Goal: Task Accomplishment & Management: Manage account settings

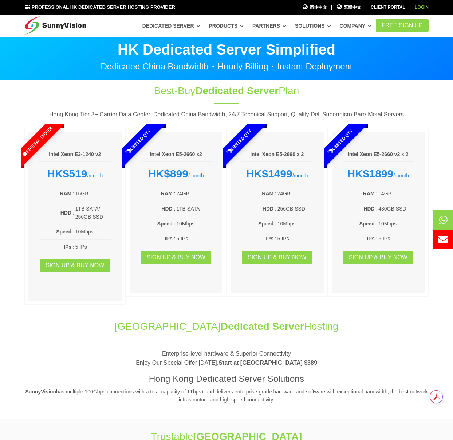
click at [425, 6] on link "Login" at bounding box center [421, 7] width 14 height 5
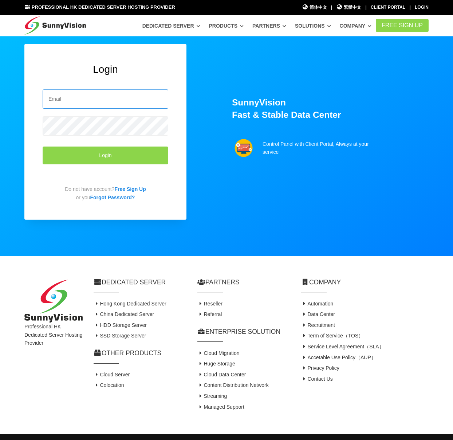
click at [121, 98] on input "email" at bounding box center [105, 98] width 125 height 19
paste input "s@[DOMAIN_NAME]"
type input "[EMAIL_ADDRESS][DOMAIN_NAME]"
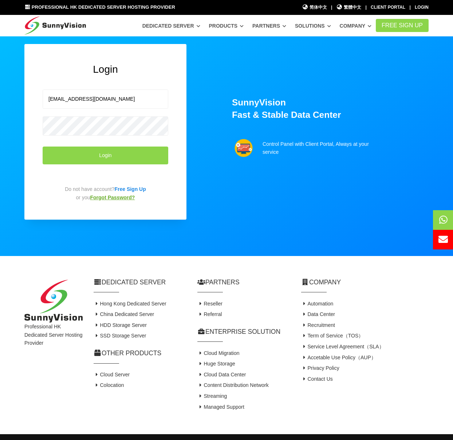
click at [109, 196] on link "Forgot Password?" at bounding box center [112, 198] width 45 height 6
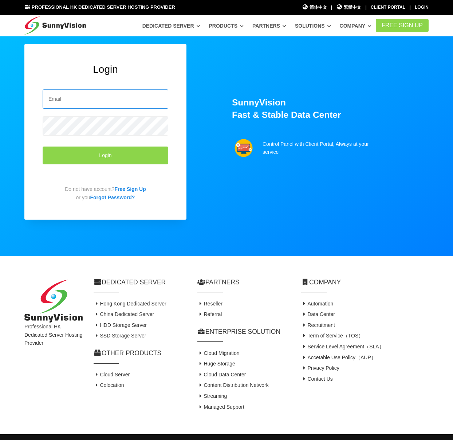
click at [91, 98] on input "email" at bounding box center [105, 98] width 125 height 19
click at [101, 197] on link "Forgot Password?" at bounding box center [112, 198] width 45 height 6
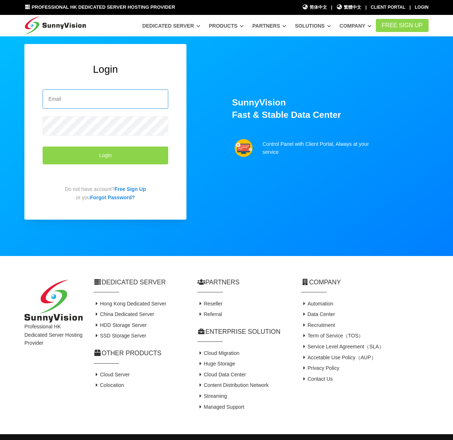
click at [104, 106] on input "email" at bounding box center [105, 98] width 125 height 19
click at [109, 199] on link "Forgot Password?" at bounding box center [112, 198] width 45 height 6
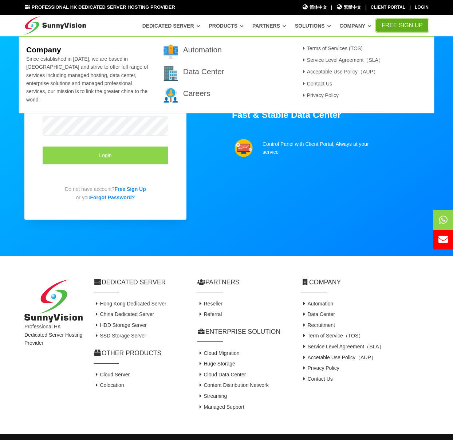
click at [392, 26] on link "FREE Sign Up" at bounding box center [401, 25] width 53 height 13
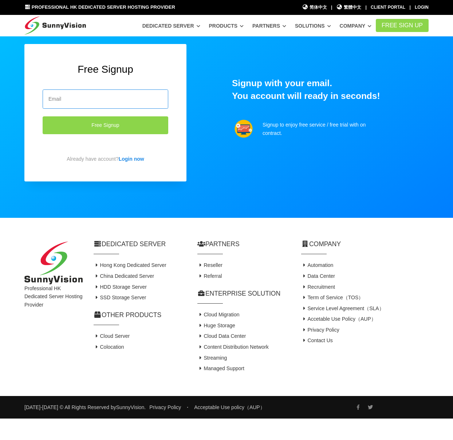
click at [93, 91] on input "email" at bounding box center [105, 98] width 125 height 19
paste input "accounts@tasteinteriors.com.hk"
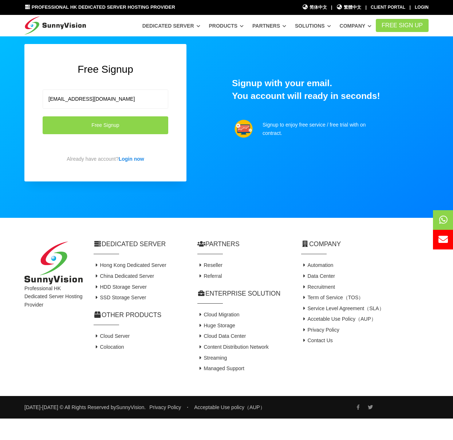
type input "[EMAIL_ADDRESS][DOMAIN_NAME]"
click at [175, 143] on div "Free Signup accounts@tasteinteriors.com.hk Free Signup Already have account? Lo…" at bounding box center [105, 112] width 162 height 137
click at [131, 122] on button "Free Signup" at bounding box center [105, 125] width 125 height 18
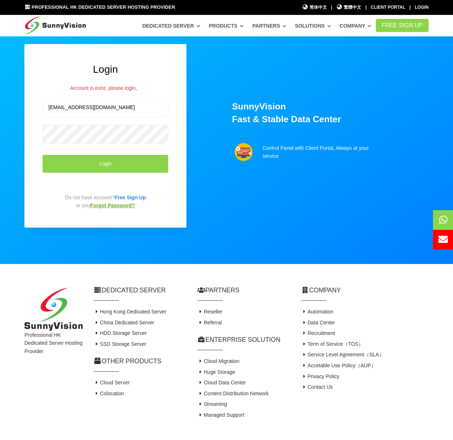
click at [101, 204] on link "Forgot Password?" at bounding box center [112, 206] width 45 height 6
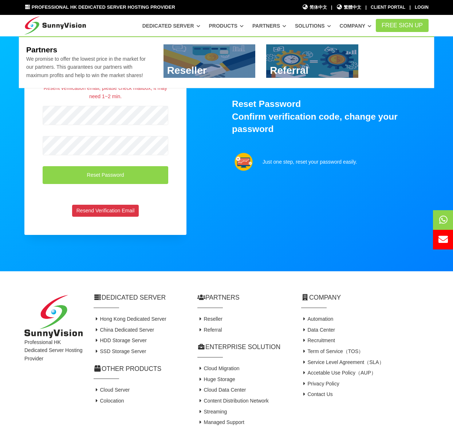
click at [257, 216] on div "Reset Password Resent verification email, please check mailbox, it may need 1~2…" at bounding box center [226, 154] width 415 height 220
